Goal: Information Seeking & Learning: Learn about a topic

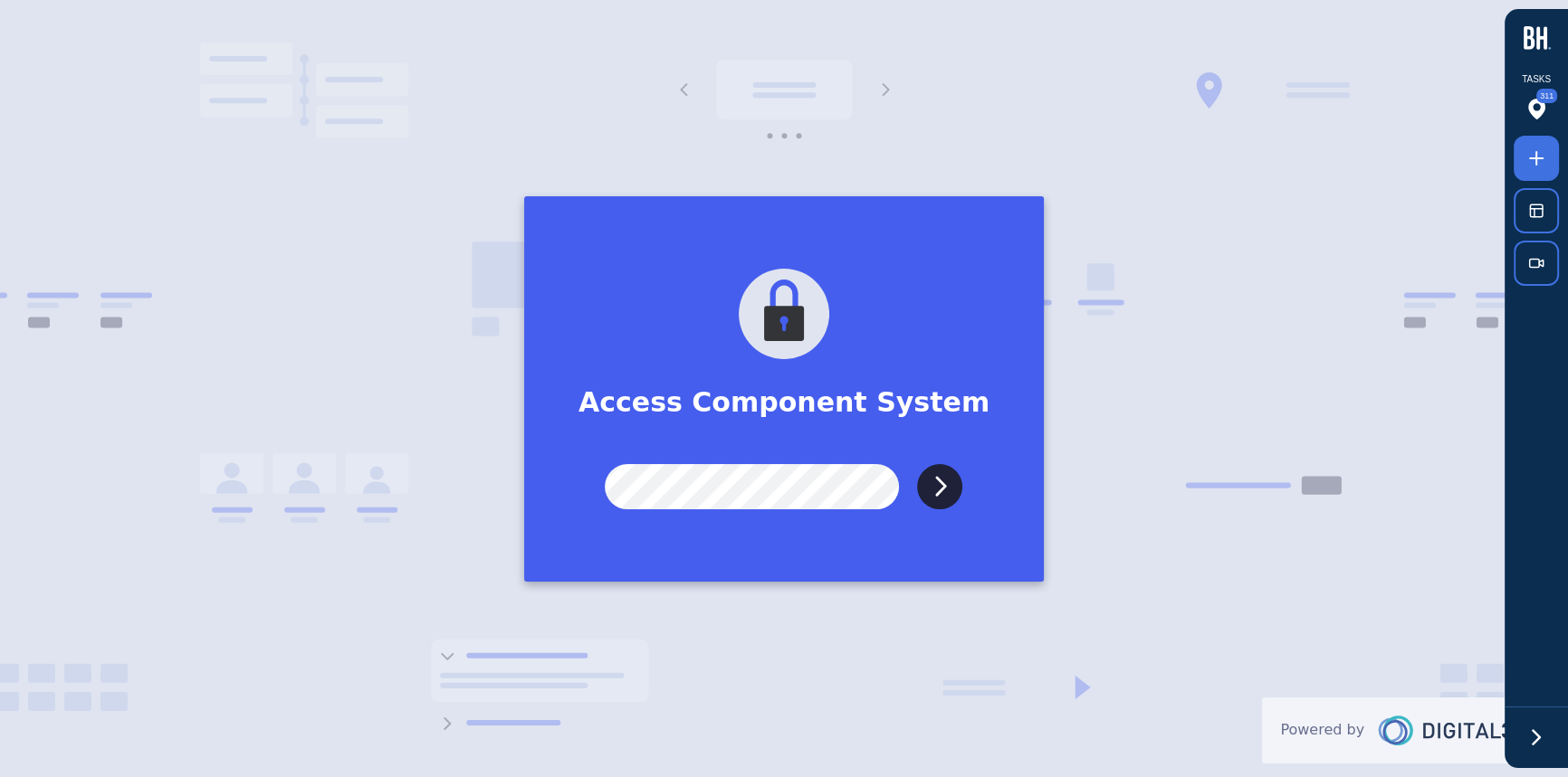
click at [917, 465] on input "Submit" at bounding box center [940, 487] width 46 height 46
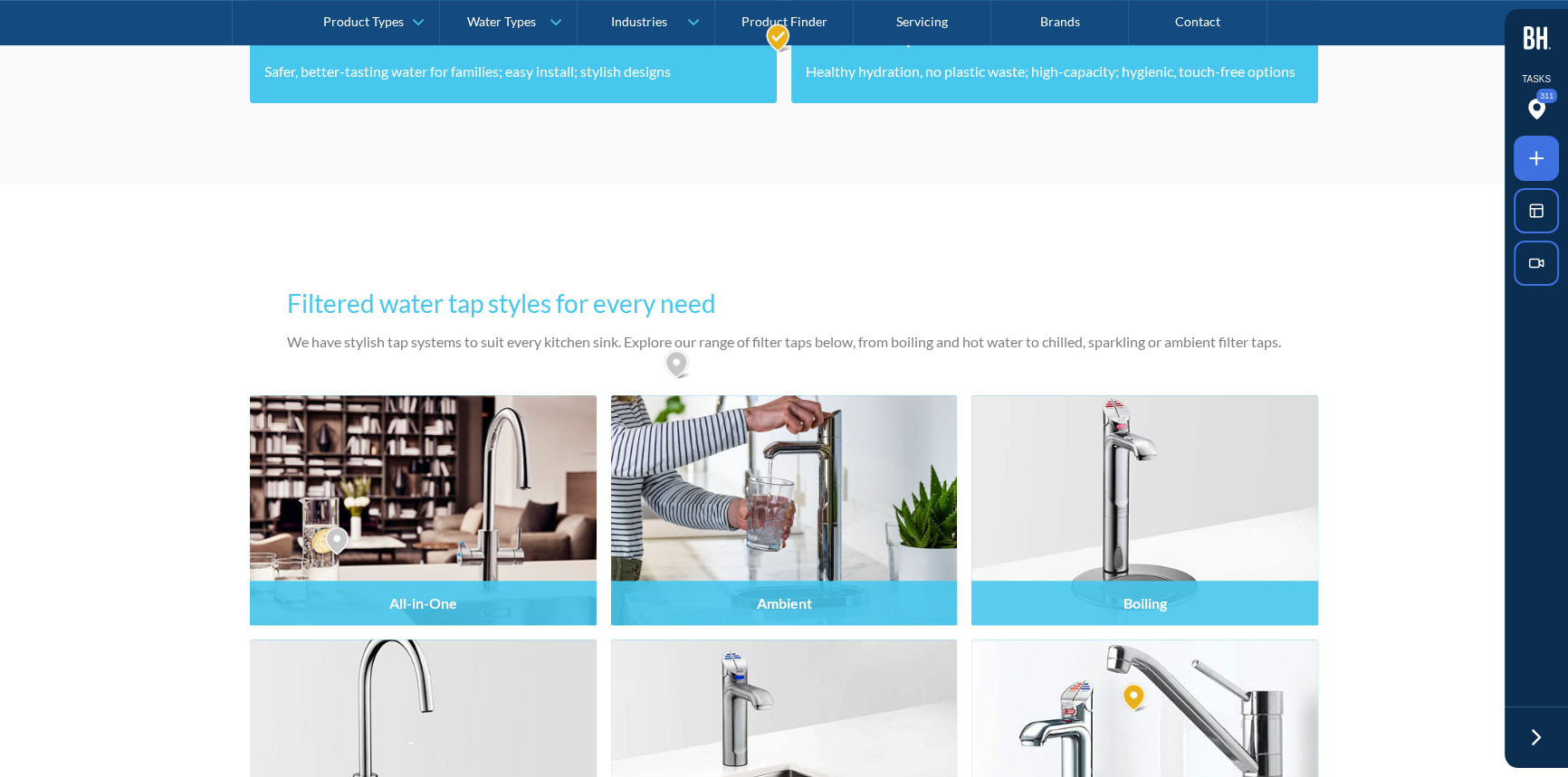
scroll to position [1727, 0]
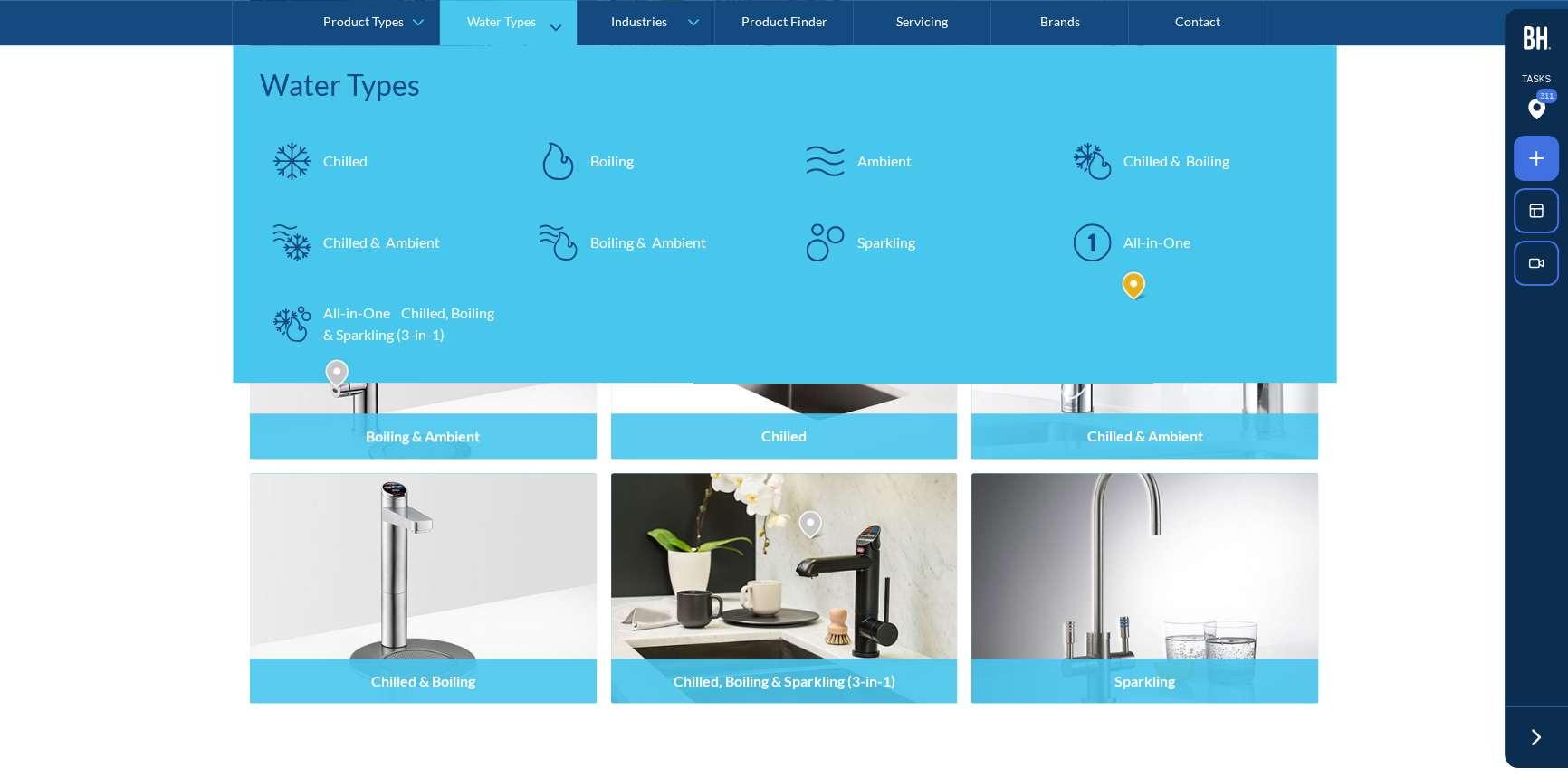
click at [344, 159] on div "Chilled" at bounding box center [345, 160] width 45 height 21
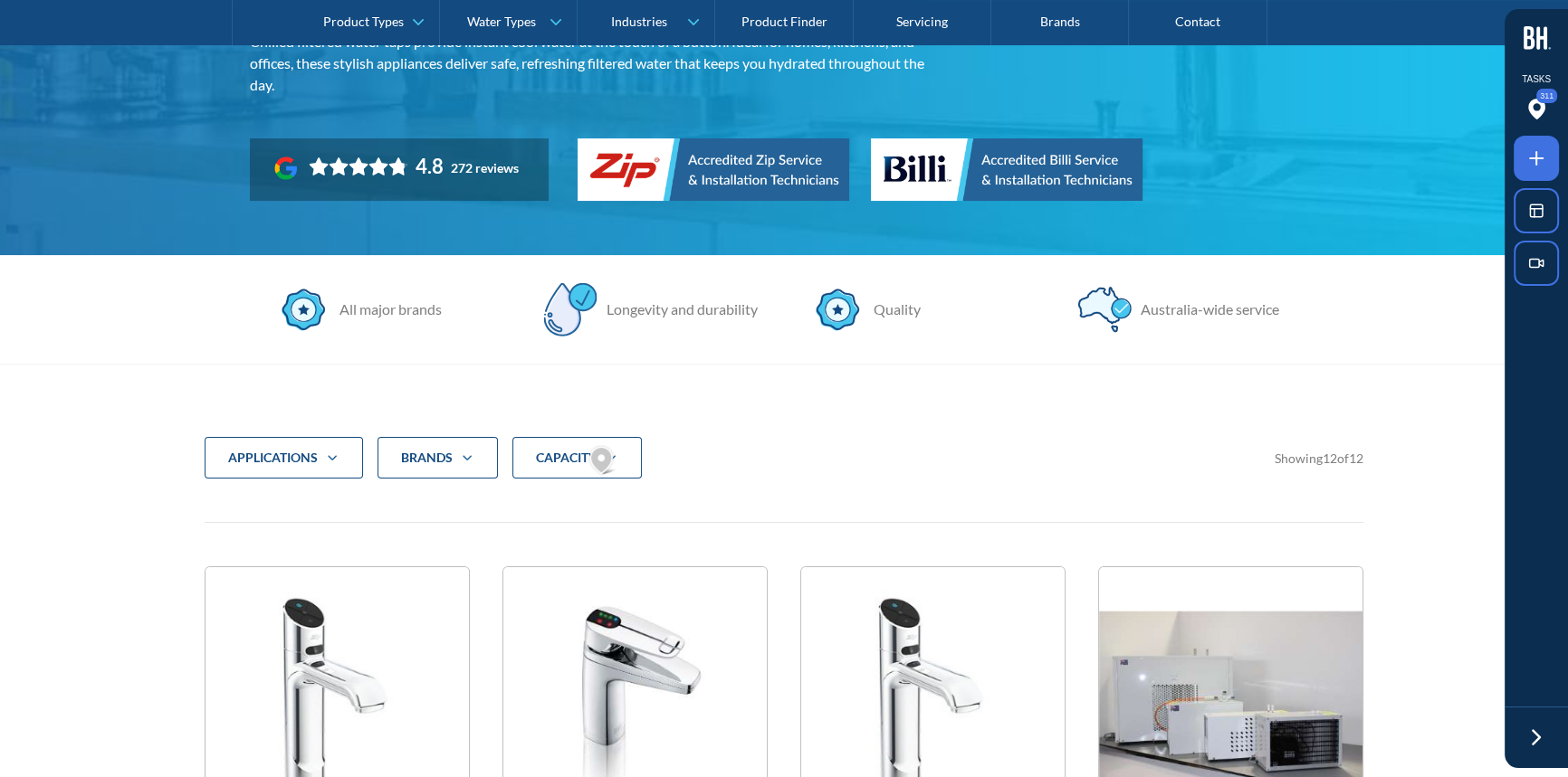
scroll to position [328, 0]
click at [563, 451] on strong "CAPACITY" at bounding box center [566, 458] width 61 height 15
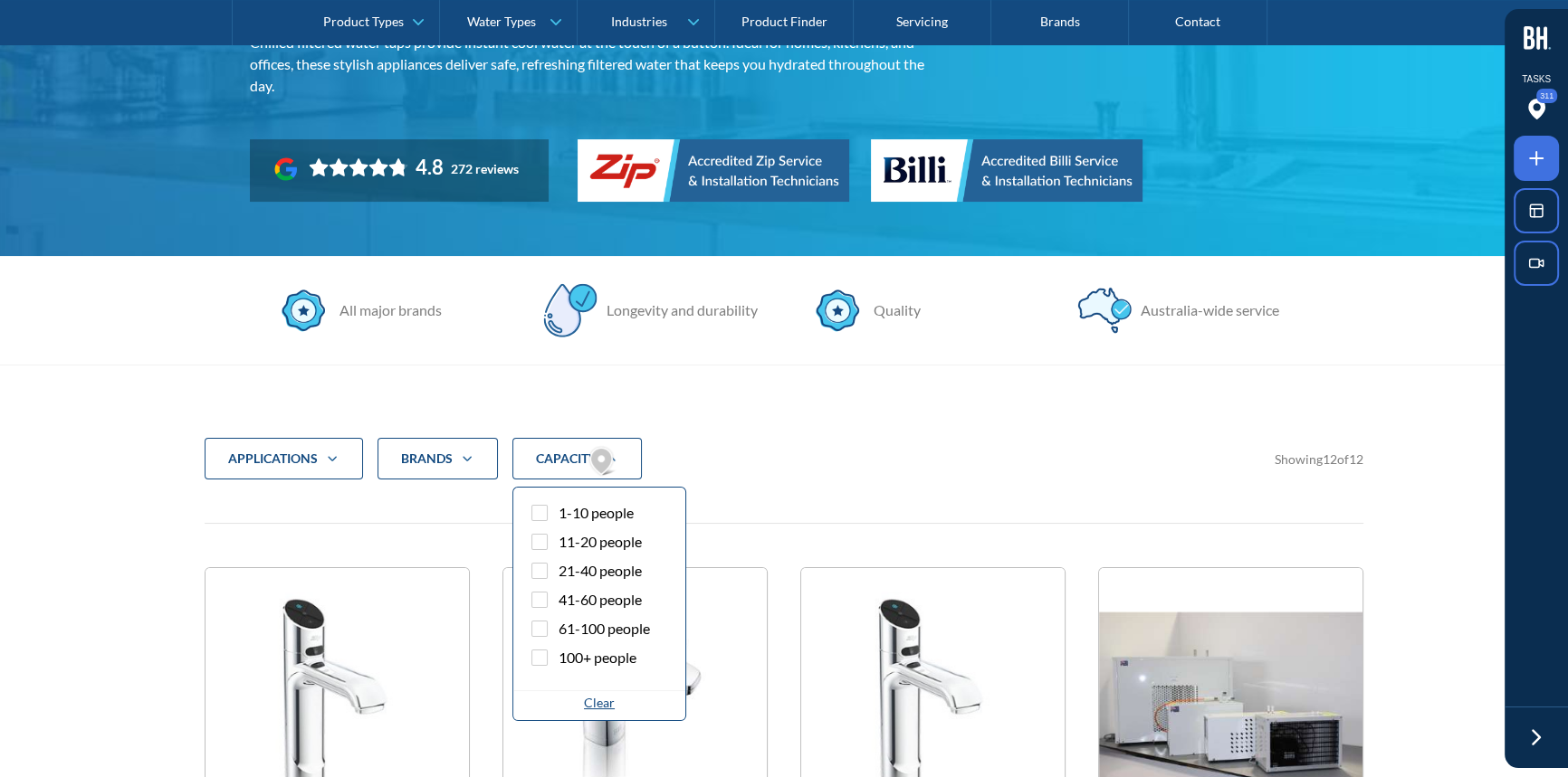
click at [859, 450] on div "applications Commercial Residential Clear Brands Zip Billi Rheem Aquakleen Boil…" at bounding box center [784, 459] width 1159 height 42
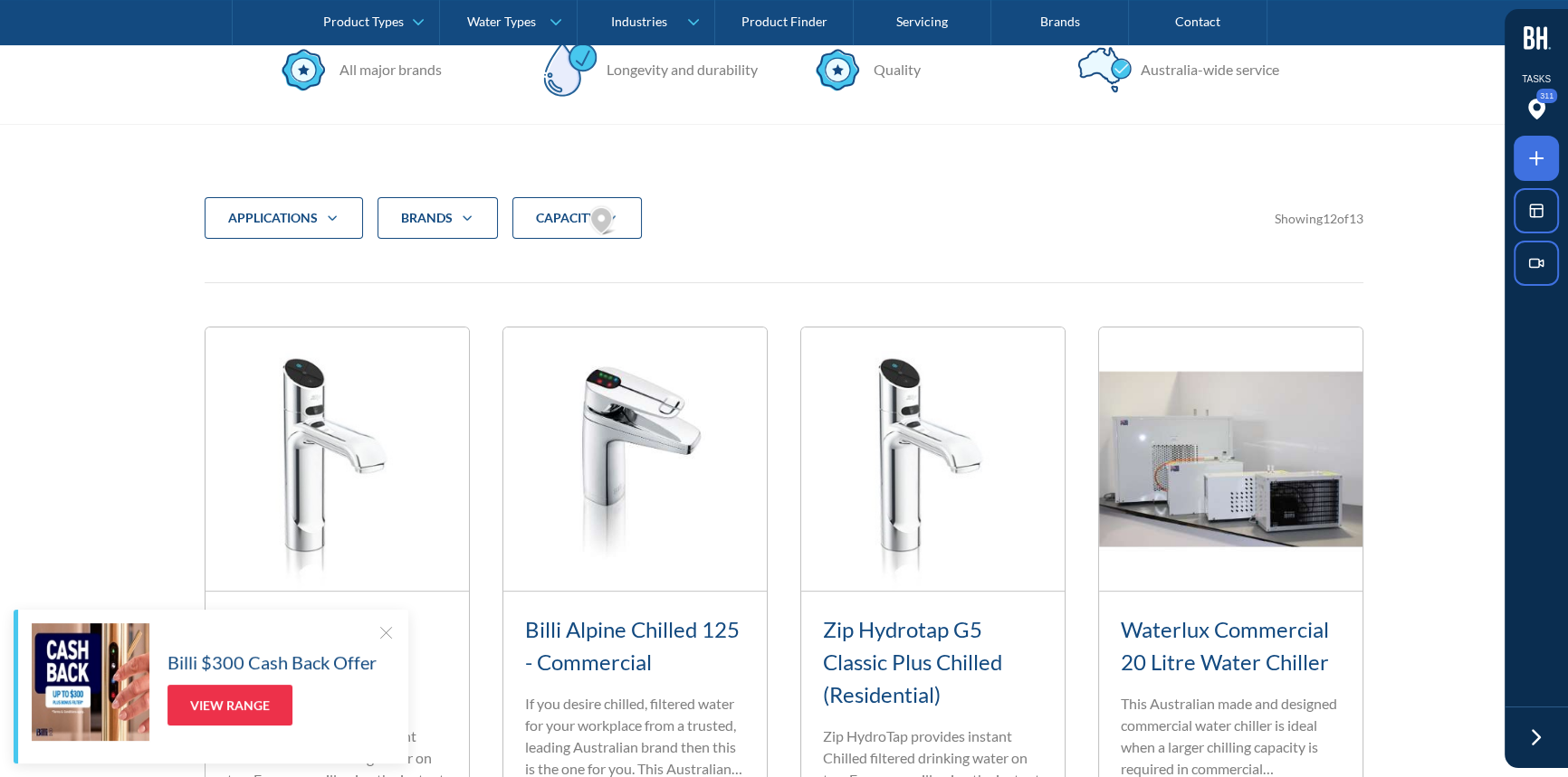
scroll to position [493, 0]
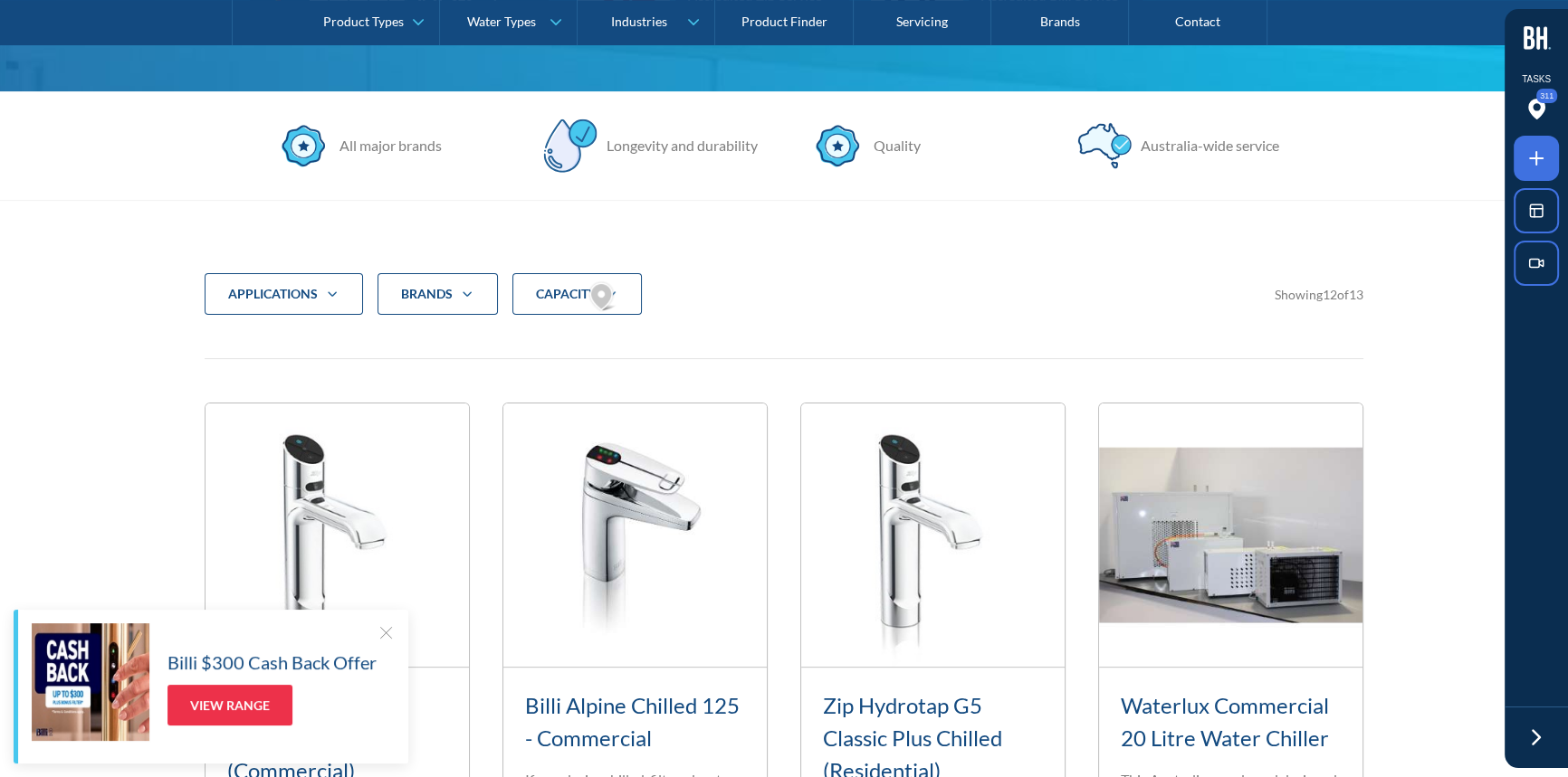
click at [381, 636] on div at bounding box center [385, 632] width 18 height 18
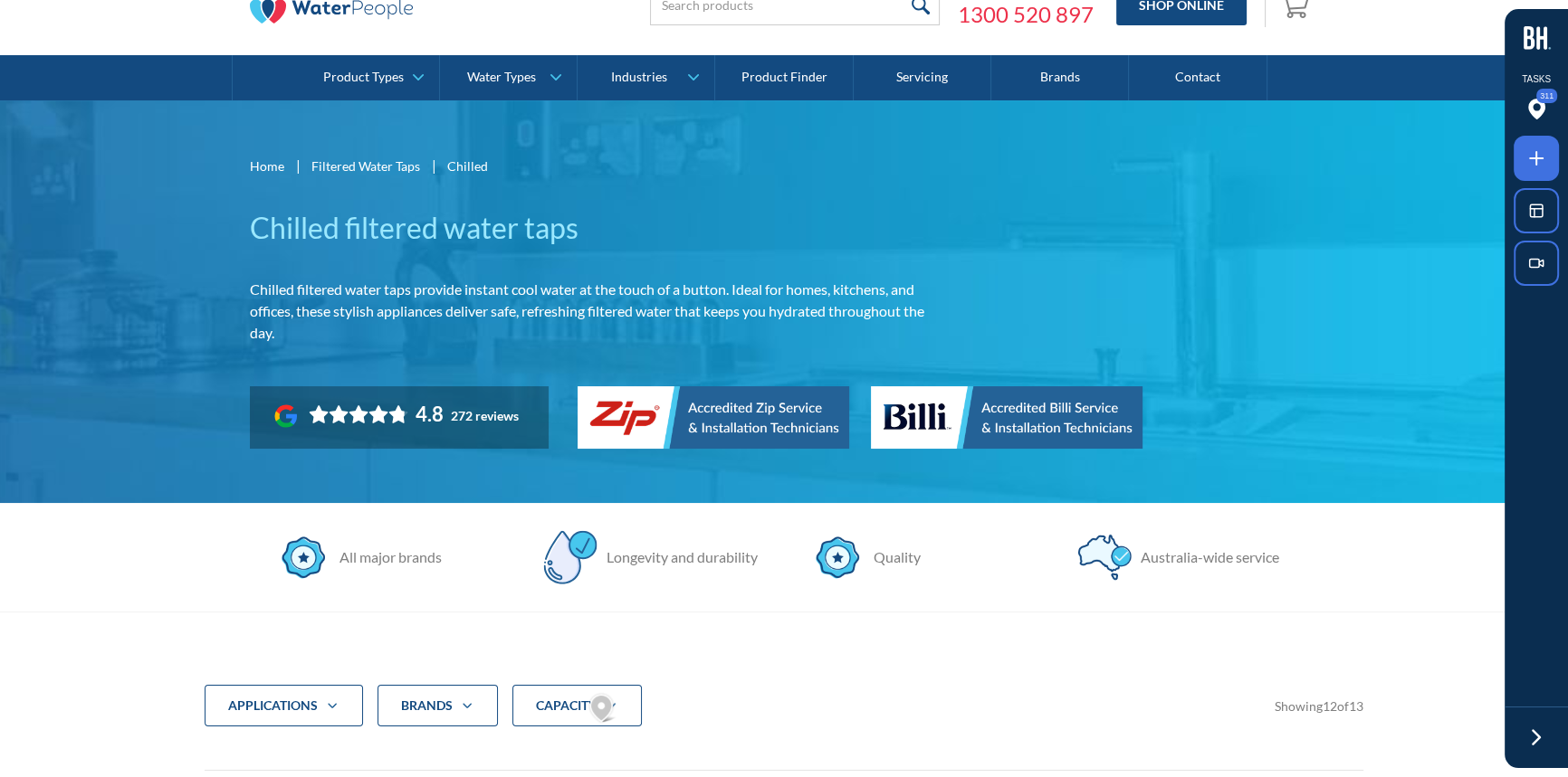
scroll to position [328, 0]
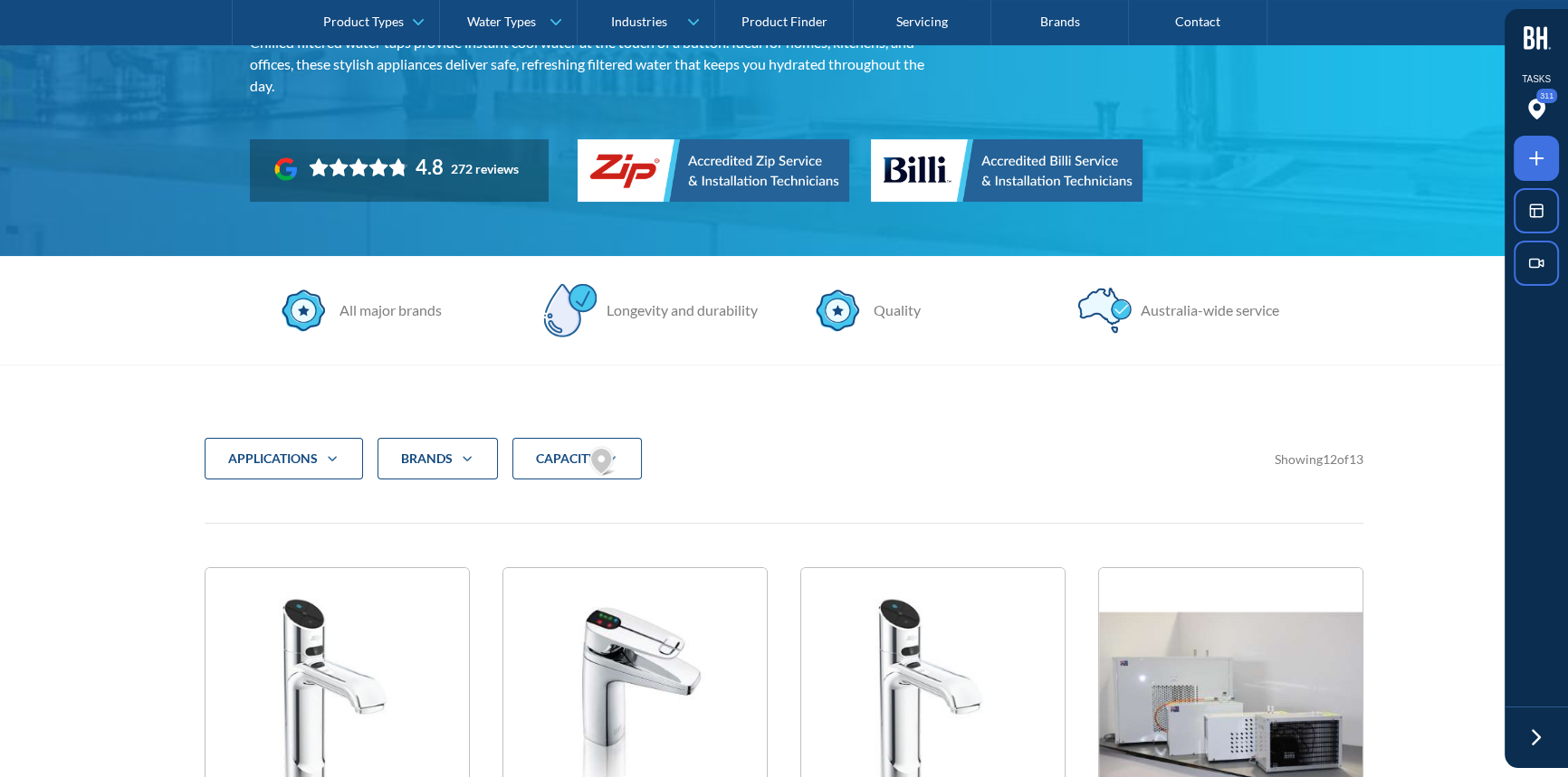
click at [553, 452] on strong "CAPACITY" at bounding box center [566, 458] width 61 height 15
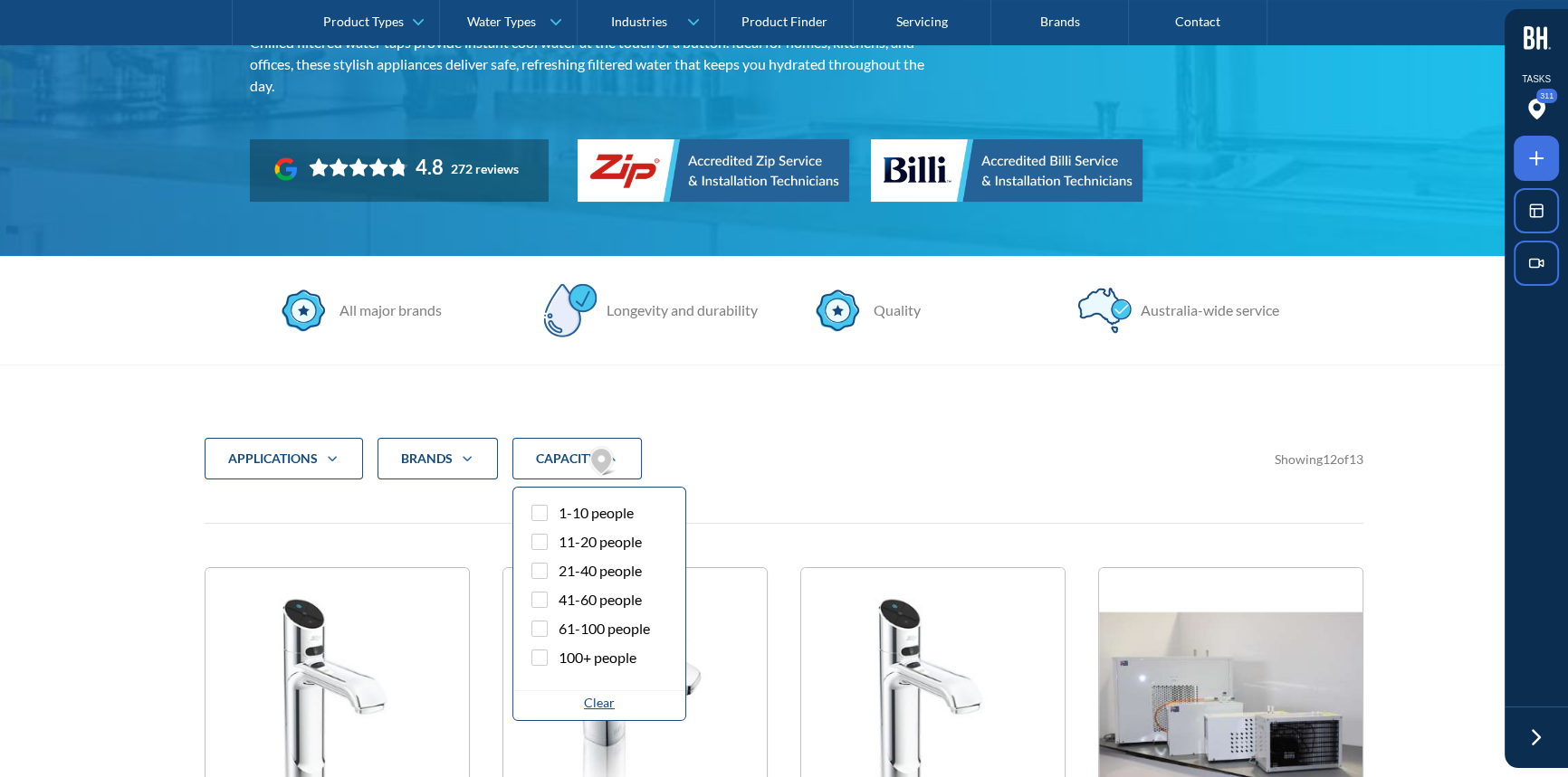
click at [557, 508] on label "1-10 people" at bounding box center [599, 516] width 143 height 29
click at [557, 508] on input "1-10 people" at bounding box center [555, 507] width 12 height 12
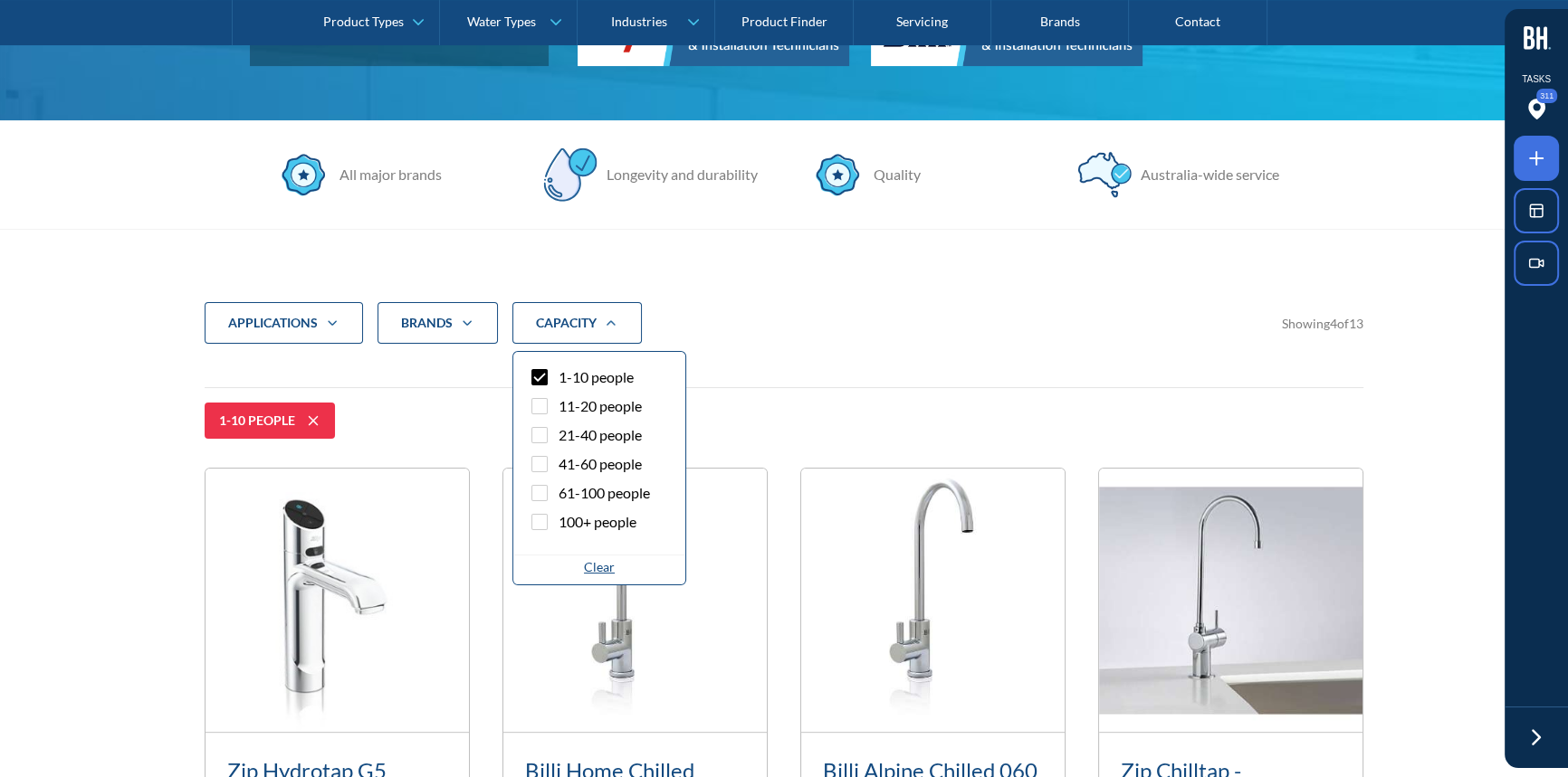
scroll to position [446, 0]
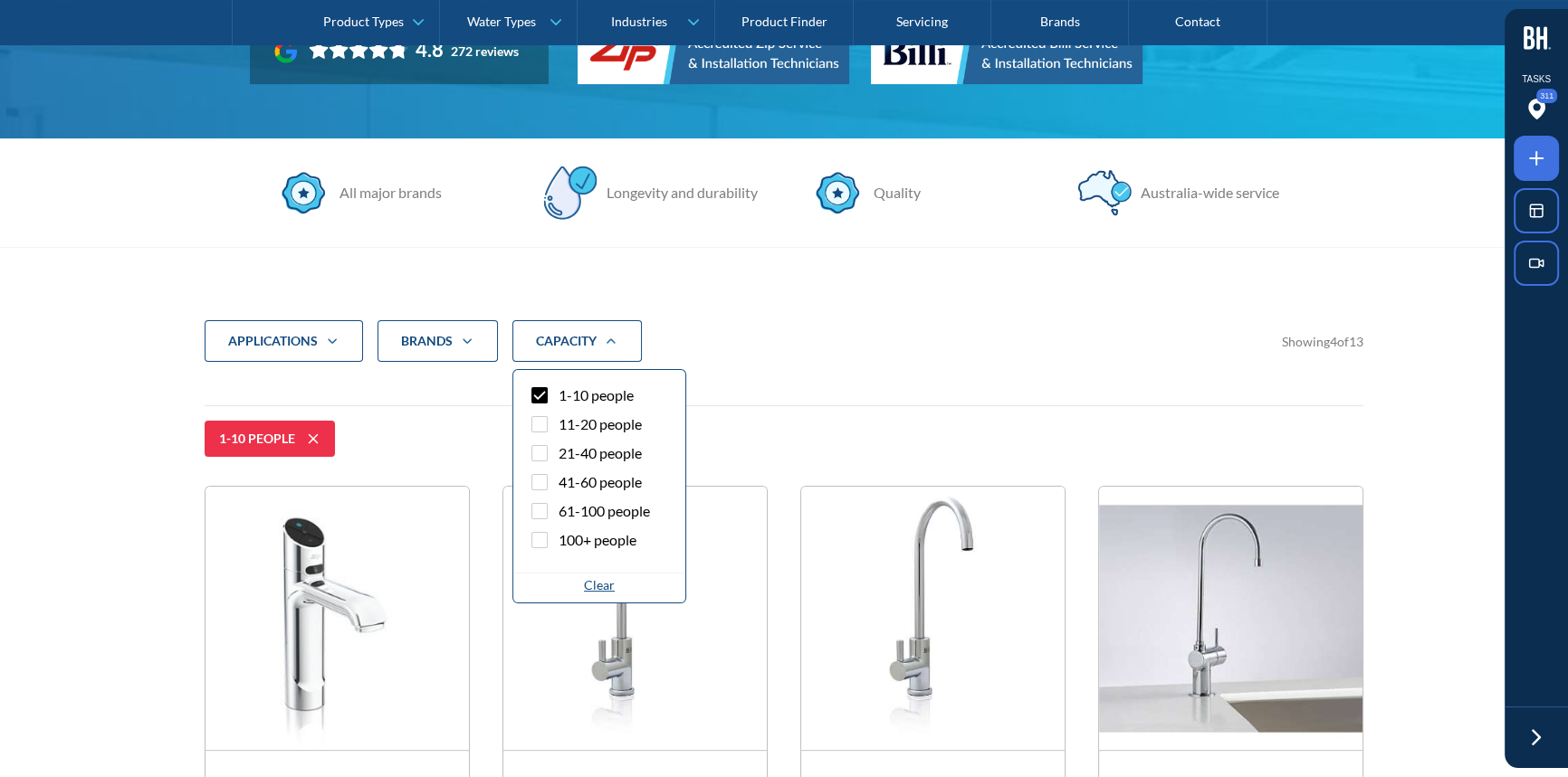
click at [308, 444] on icon at bounding box center [313, 438] width 21 height 21
checkbox input "false"
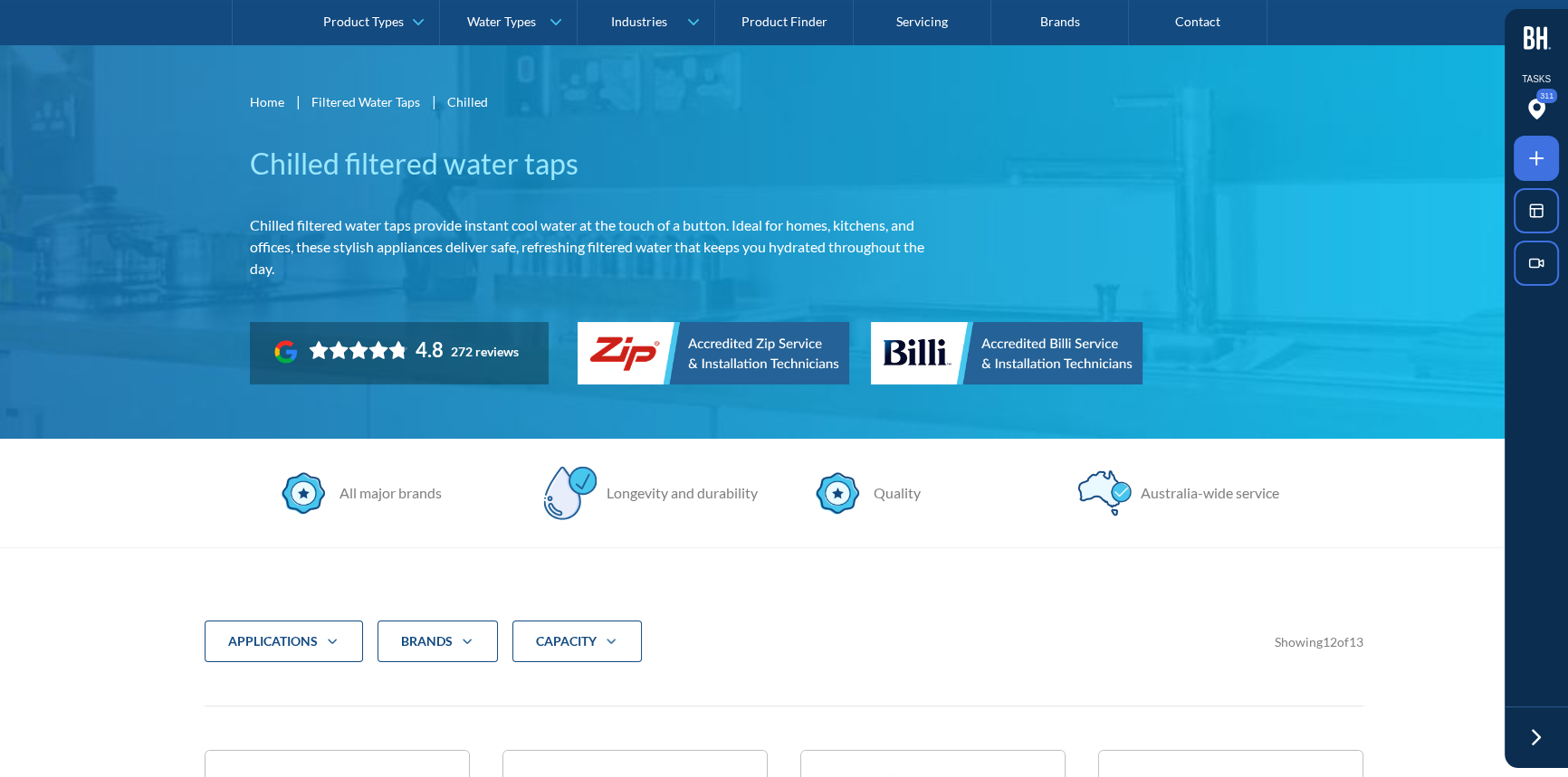
scroll to position [118, 0]
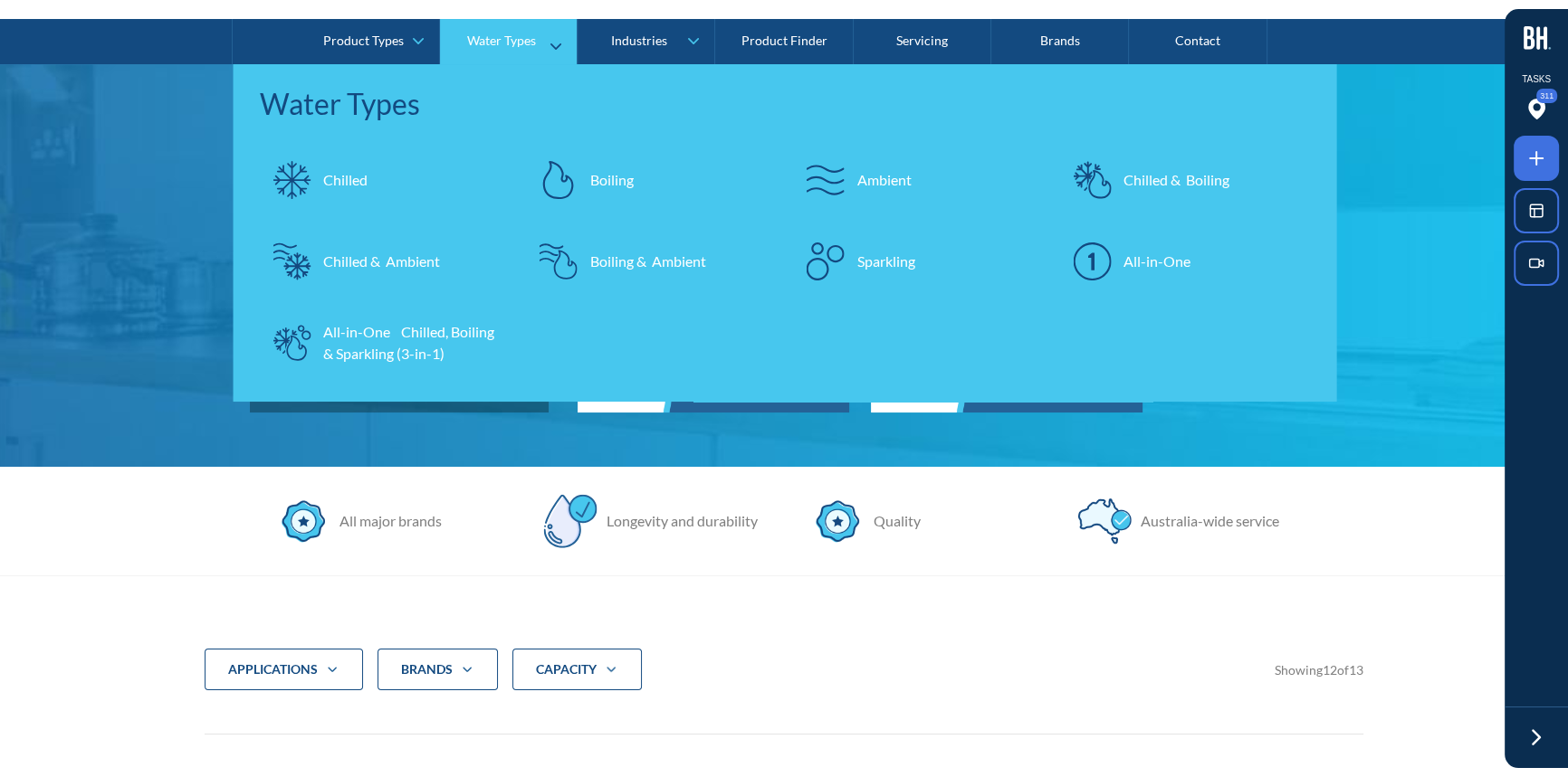
click at [398, 181] on link "Chilled" at bounding box center [384, 180] width 249 height 63
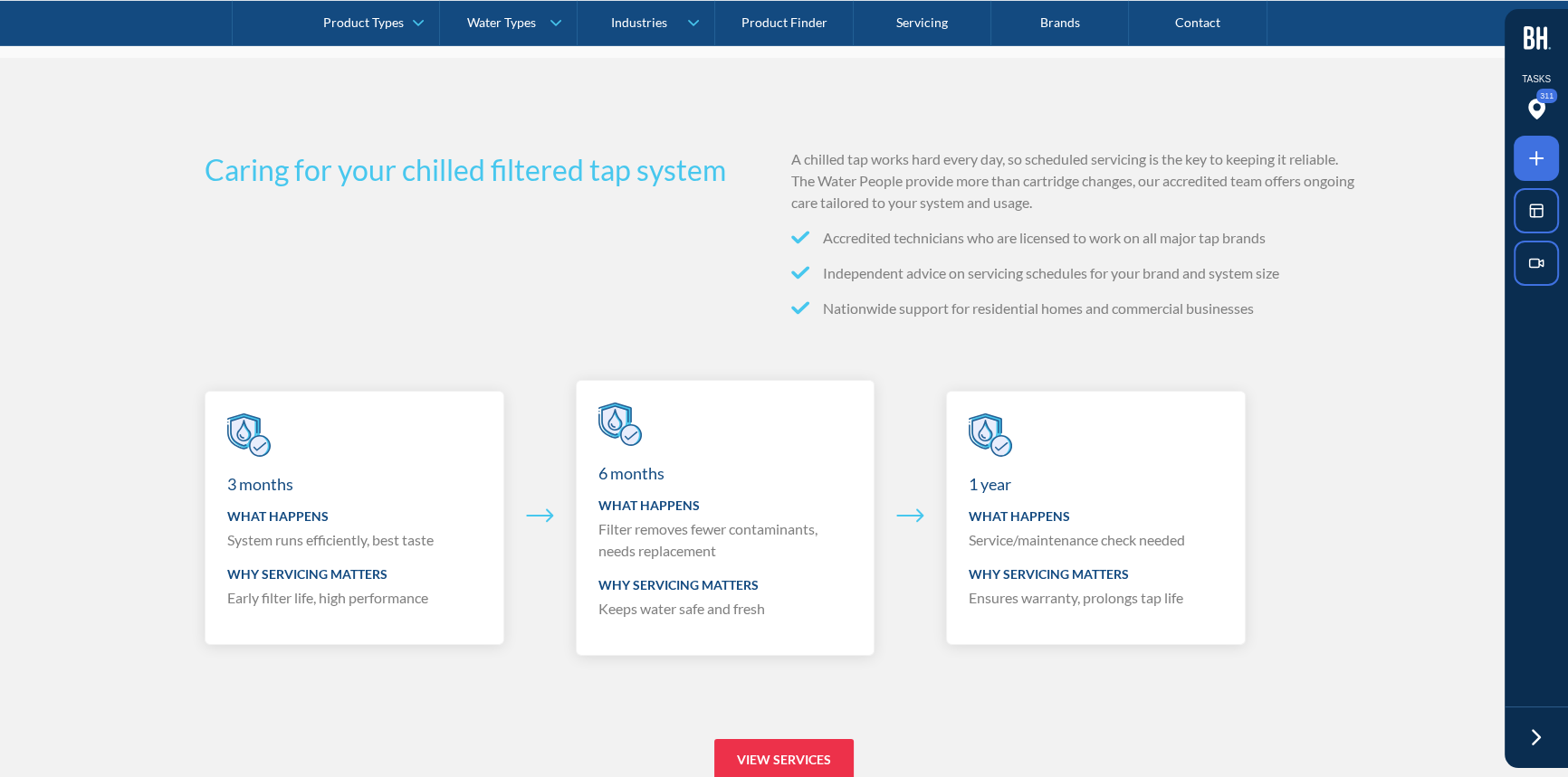
scroll to position [7486, 0]
